Goal: Task Accomplishment & Management: Manage account settings

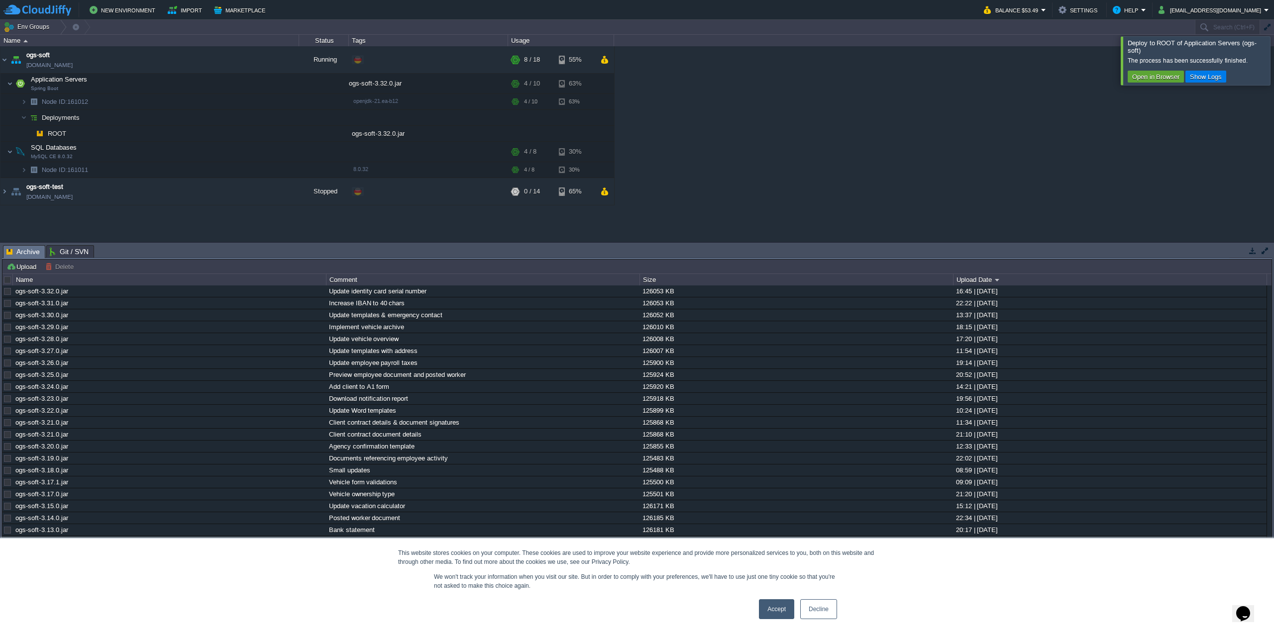
click at [1273, 58] on div at bounding box center [1286, 60] width 0 height 48
click at [1237, 10] on button "[EMAIL_ADDRESS][DOMAIN_NAME]" at bounding box center [1210, 10] width 105 height 12
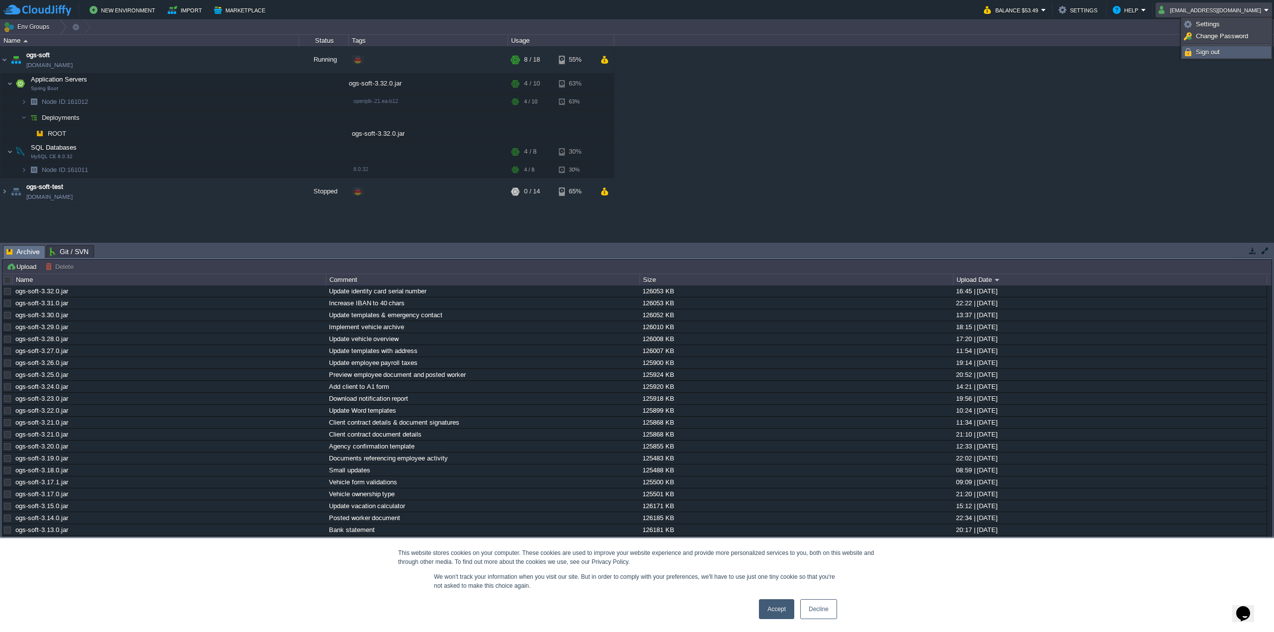
click at [1199, 55] on span "Sign out" at bounding box center [1208, 51] width 24 height 7
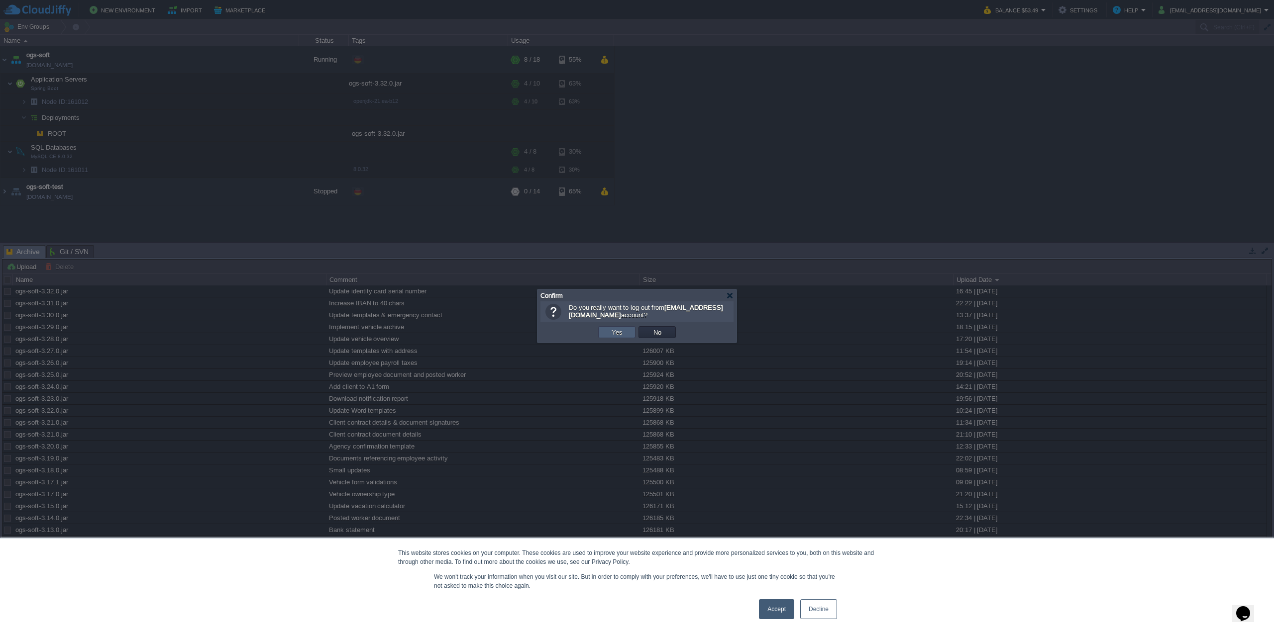
click at [630, 333] on td "Yes" at bounding box center [616, 332] width 37 height 12
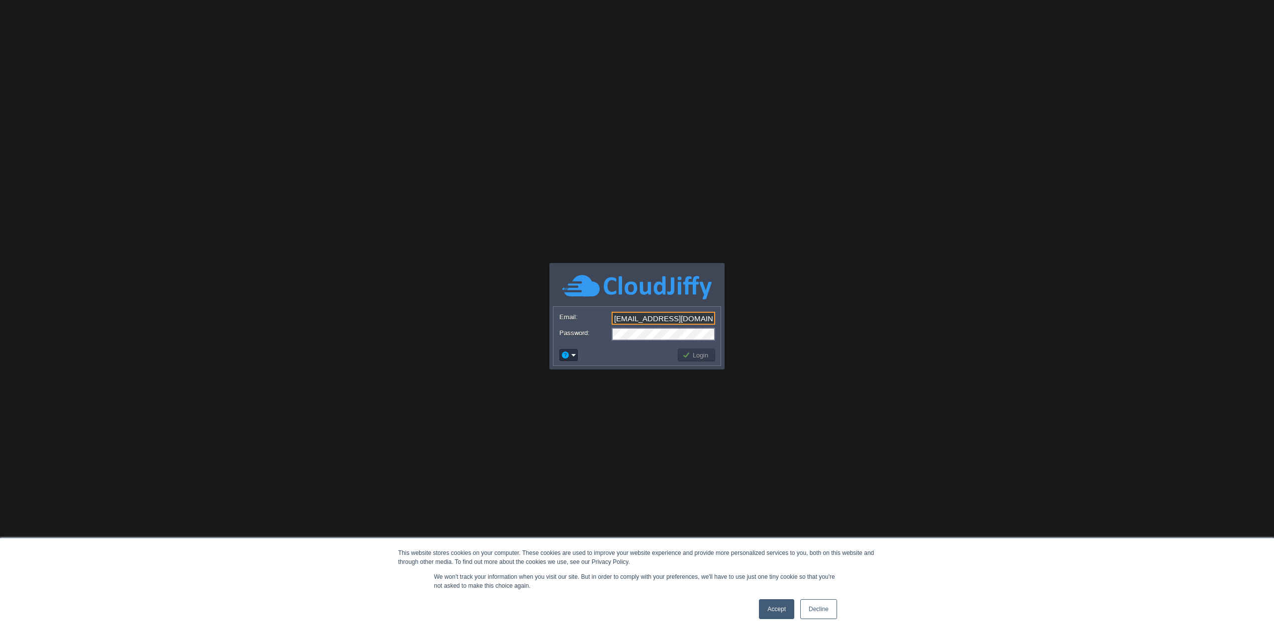
click at [690, 319] on input "[EMAIL_ADDRESS][DOMAIN_NAME]" at bounding box center [663, 318] width 103 height 13
type input "eu.barbu@gmail.com"
click at [700, 357] on button "Login" at bounding box center [696, 355] width 29 height 9
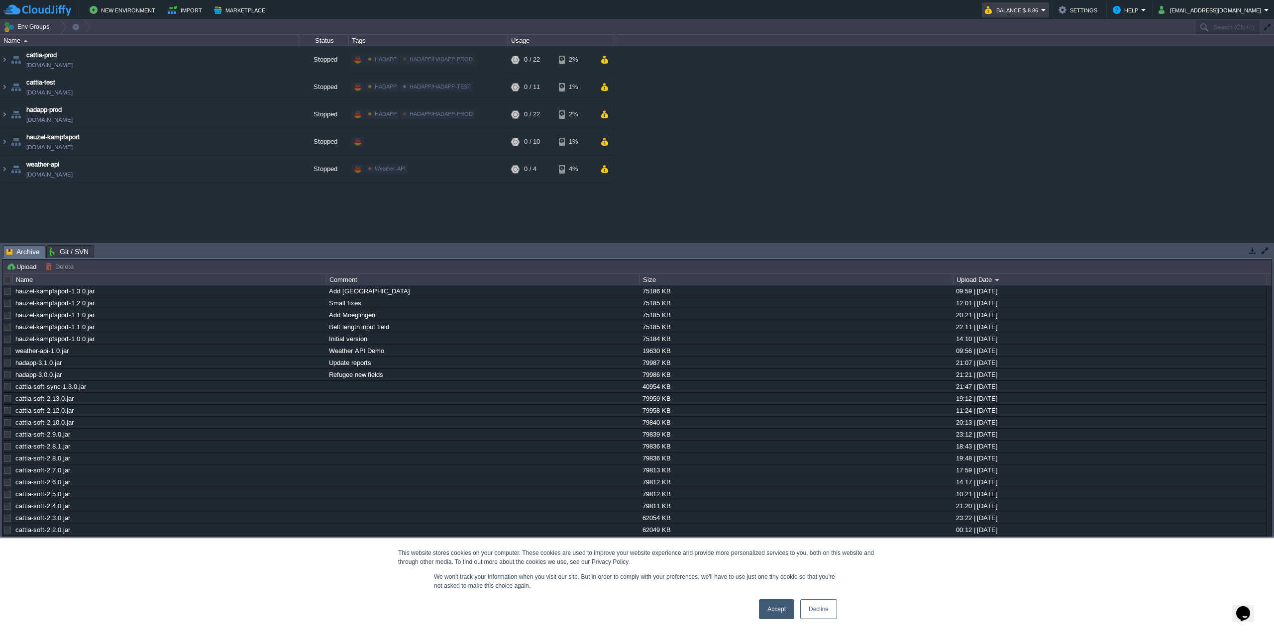
click at [1046, 10] on em "Balance $-8.86" at bounding box center [1015, 10] width 61 height 12
click at [1036, 66] on link "Refill Balance" at bounding box center [1045, 71] width 83 height 11
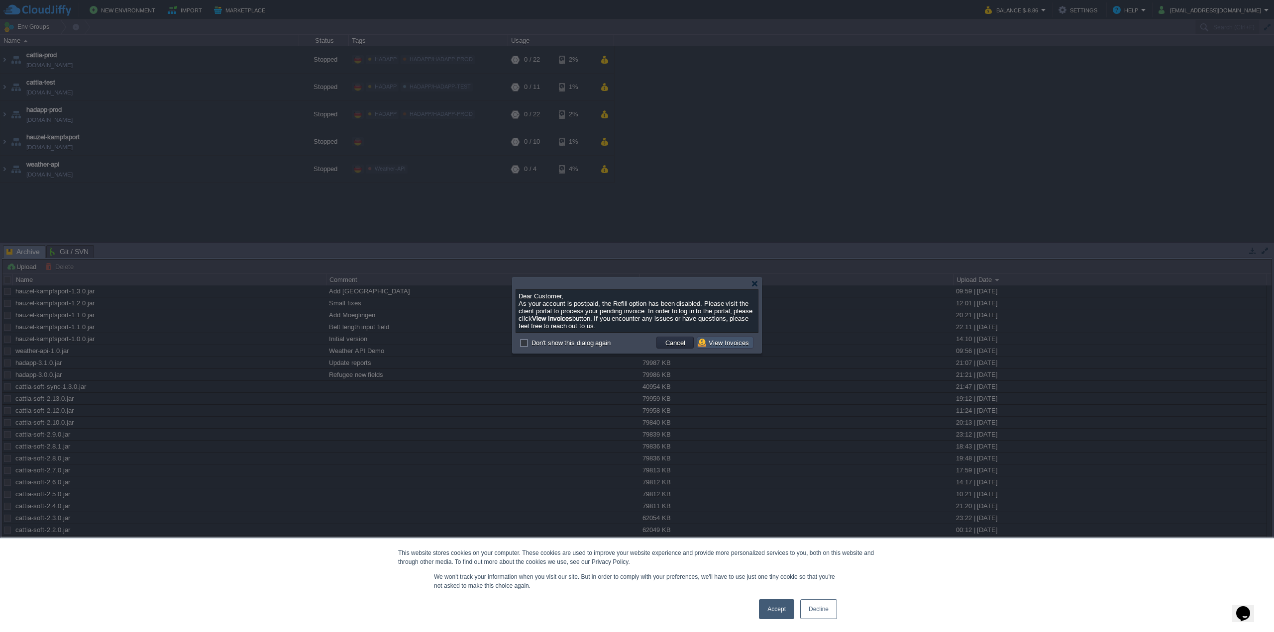
click at [703, 345] on button "View Invoices" at bounding box center [725, 342] width 54 height 9
